Goal: Check status: Check status

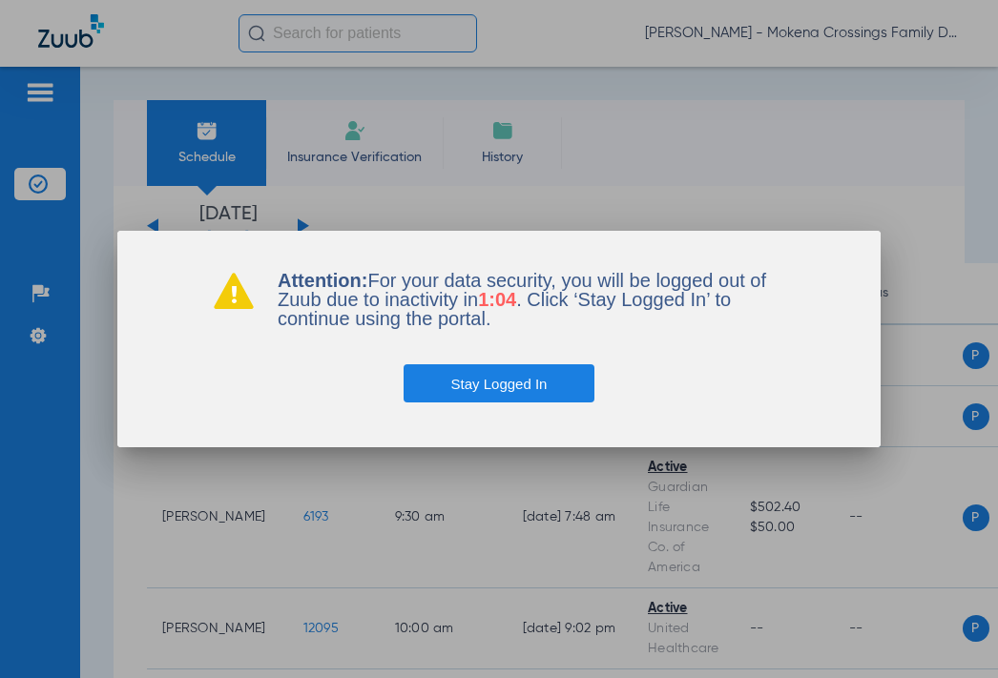
click at [502, 370] on button "Stay Logged In" at bounding box center [499, 383] width 192 height 38
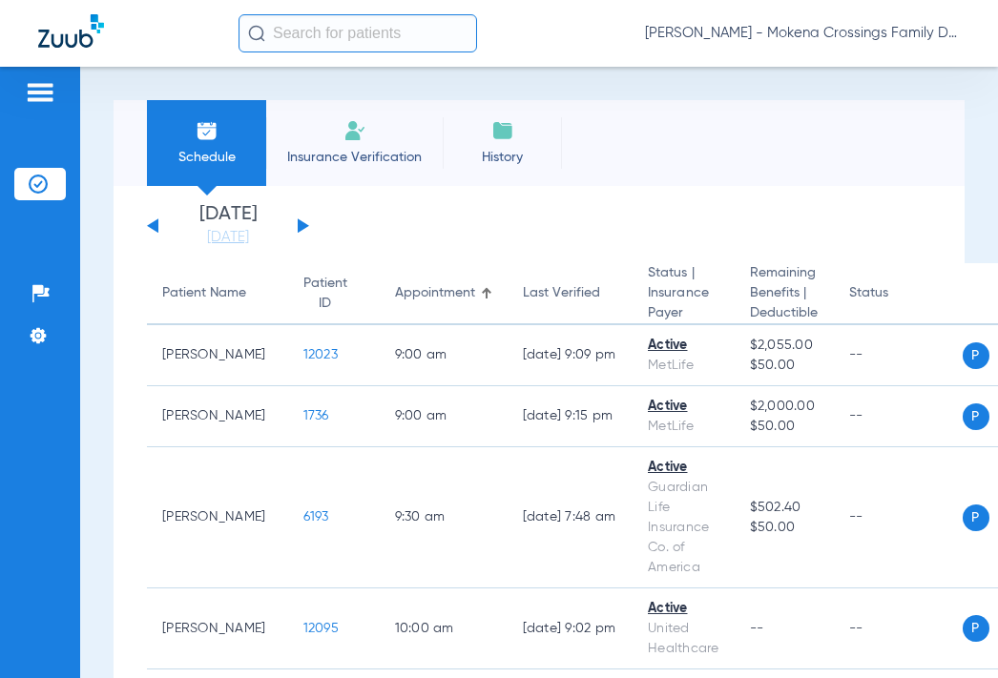
click at [302, 220] on div "[DATE] [DATE] [DATE] [DATE] [DATE] [DATE] [DATE] [DATE] [DATE] [DATE] [DATE] [D…" at bounding box center [228, 226] width 162 height 42
click at [299, 224] on button at bounding box center [303, 225] width 11 height 14
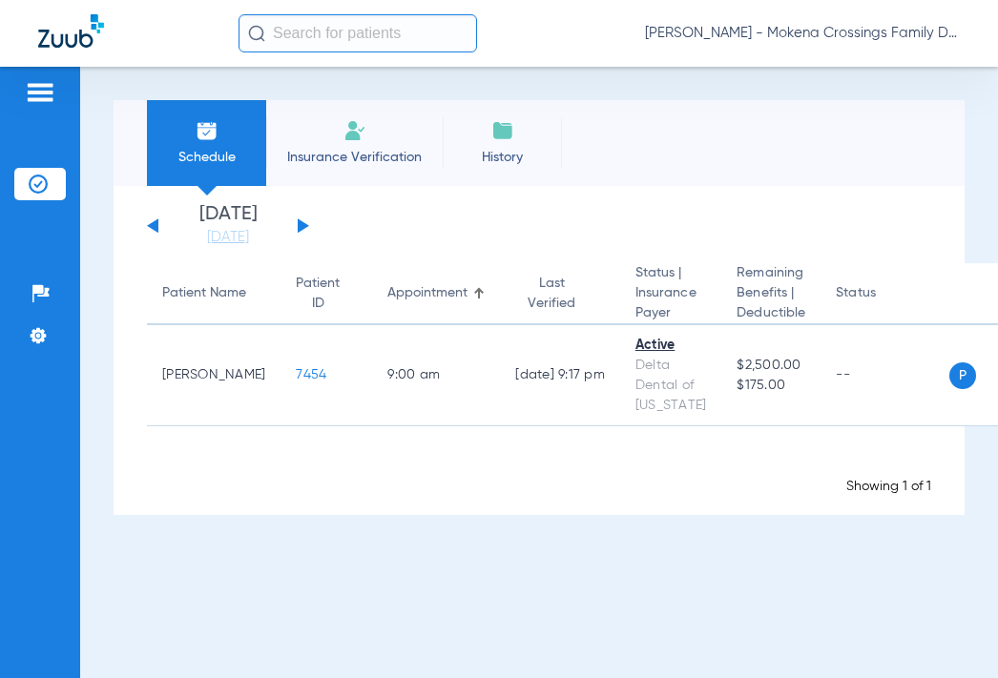
click at [299, 224] on button at bounding box center [303, 225] width 11 height 14
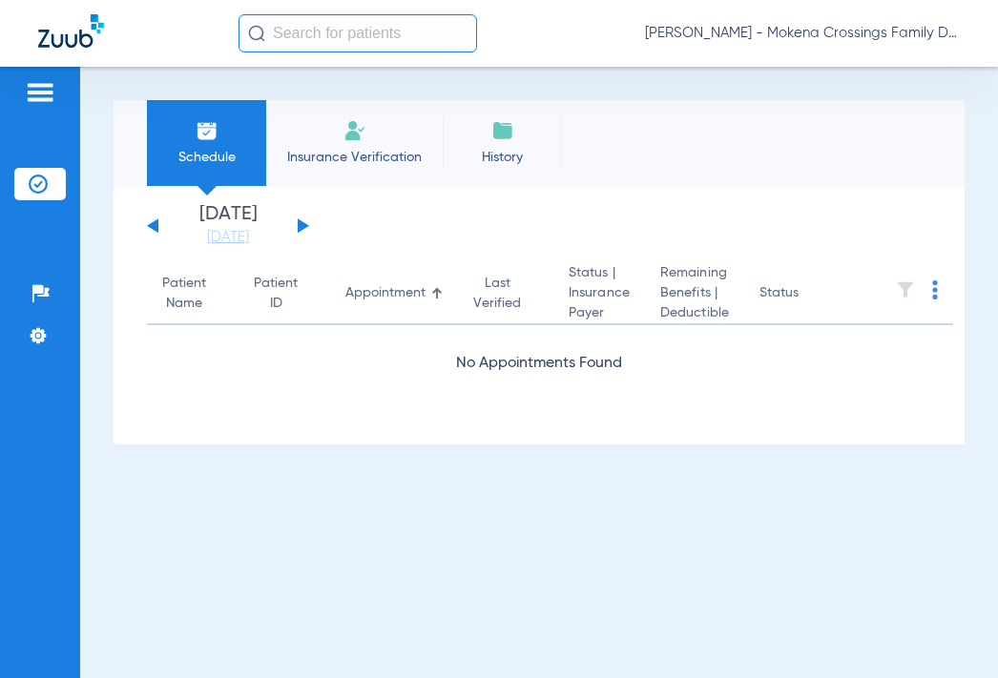
click at [299, 224] on button at bounding box center [303, 225] width 11 height 14
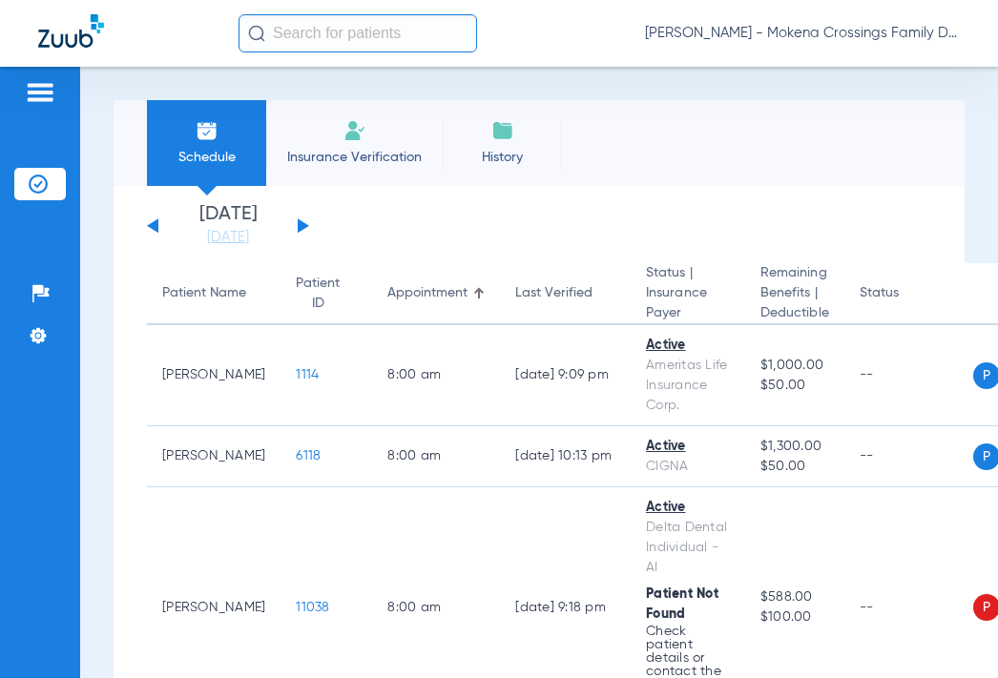
click at [156, 220] on button at bounding box center [152, 225] width 11 height 14
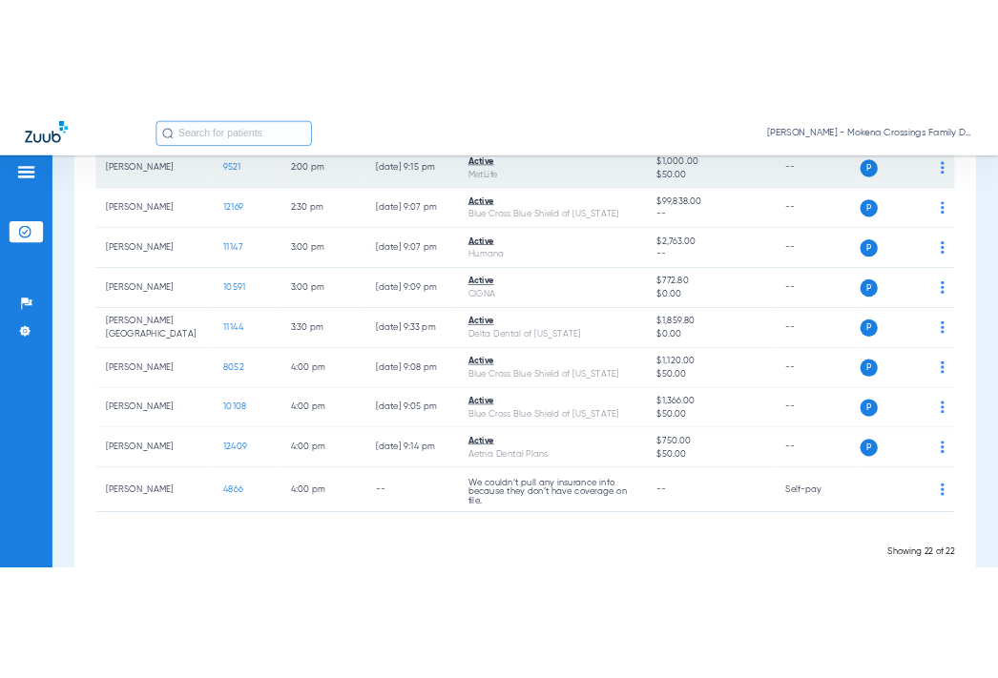
scroll to position [1165, 0]
